Goal: Obtain resource: Download file/media

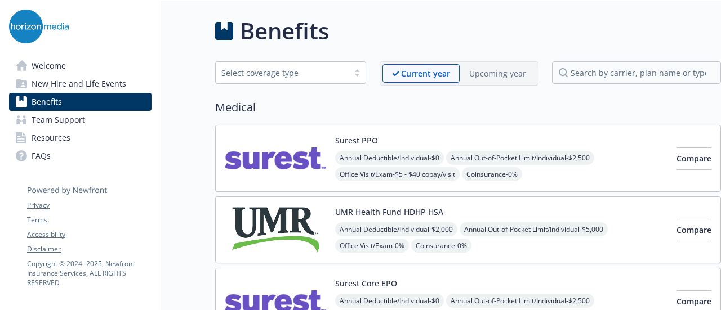
click at [252, 146] on img at bounding box center [275, 159] width 101 height 48
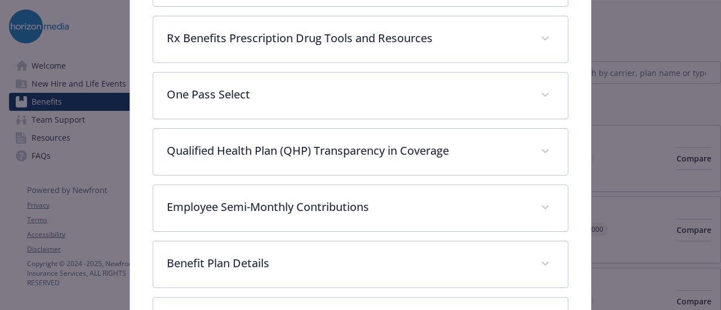
scroll to position [492, 0]
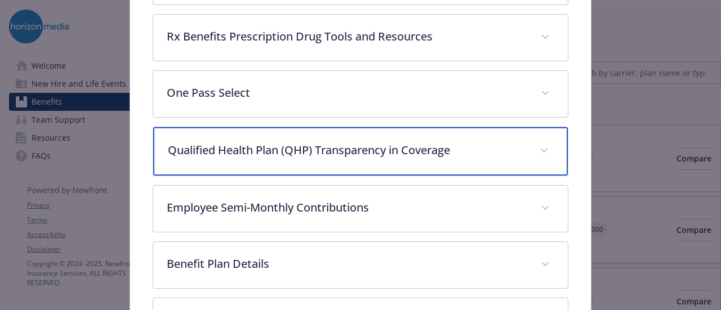
click at [366, 149] on p "Qualified Health Plan (QHP) Transparency in Coverage" at bounding box center [347, 150] width 358 height 17
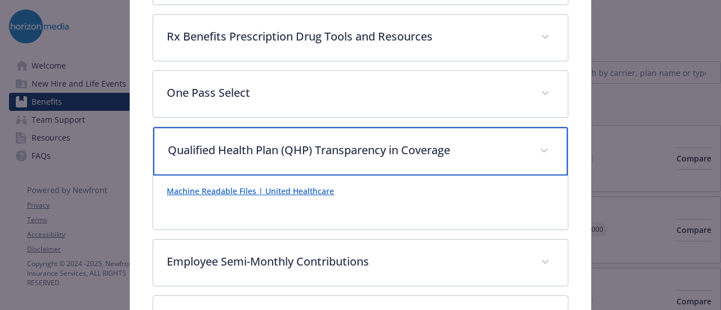
click at [366, 149] on p "Qualified Health Plan (QHP) Transparency in Coverage" at bounding box center [347, 150] width 358 height 17
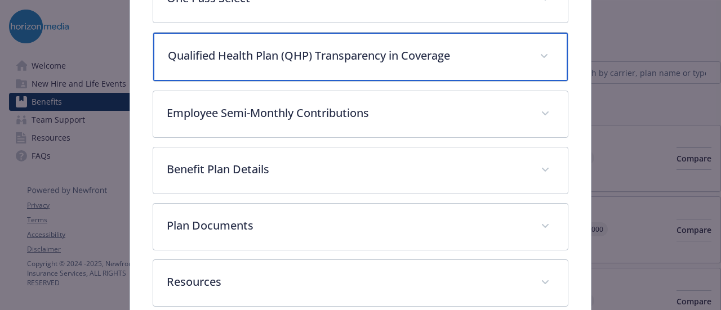
scroll to position [588, 0]
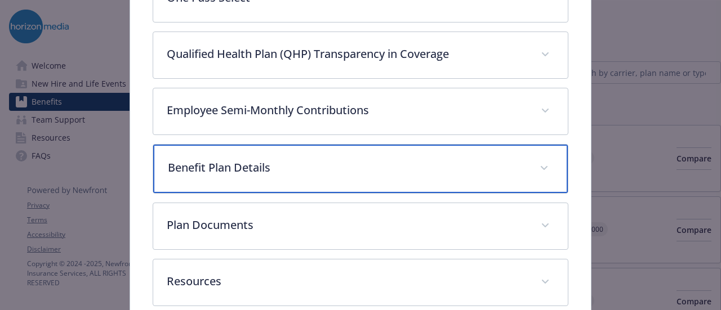
click at [330, 161] on p "Benefit Plan Details" at bounding box center [347, 167] width 358 height 17
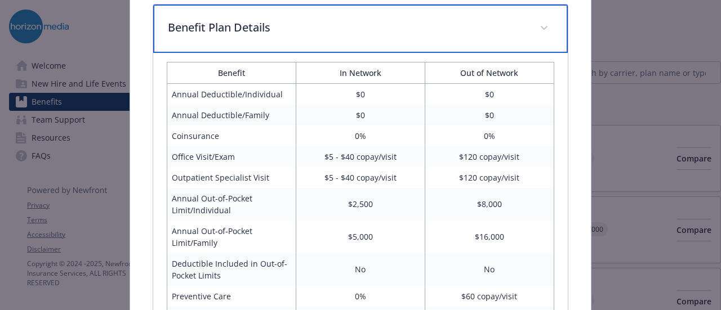
scroll to position [723, 0]
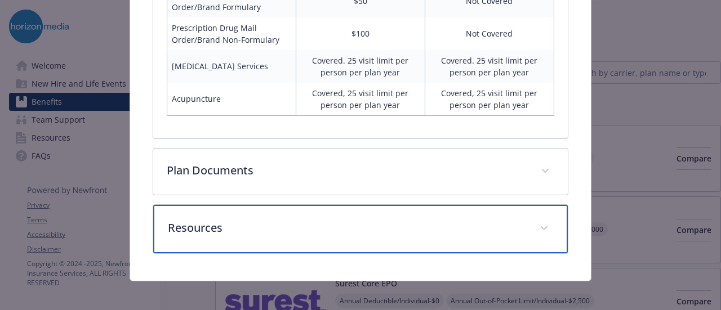
click at [239, 238] on div "Resources" at bounding box center [360, 229] width 414 height 48
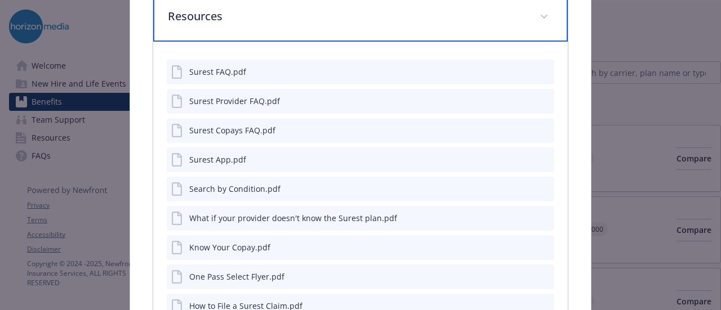
scroll to position [1574, 0]
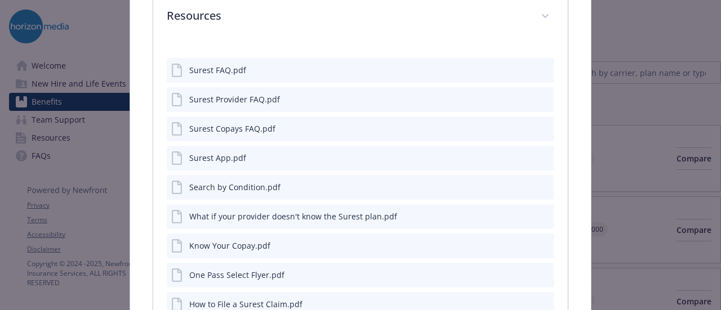
click at [521, 185] on button "download file" at bounding box center [524, 186] width 11 height 11
